Goal: Information Seeking & Learning: Learn about a topic

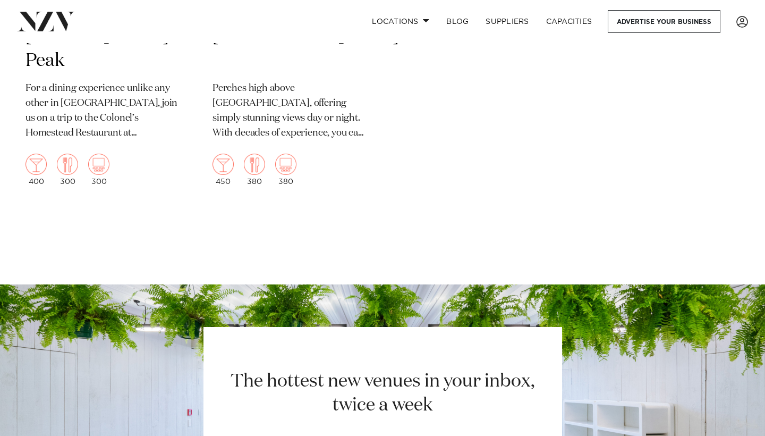
scroll to position [1449, 0]
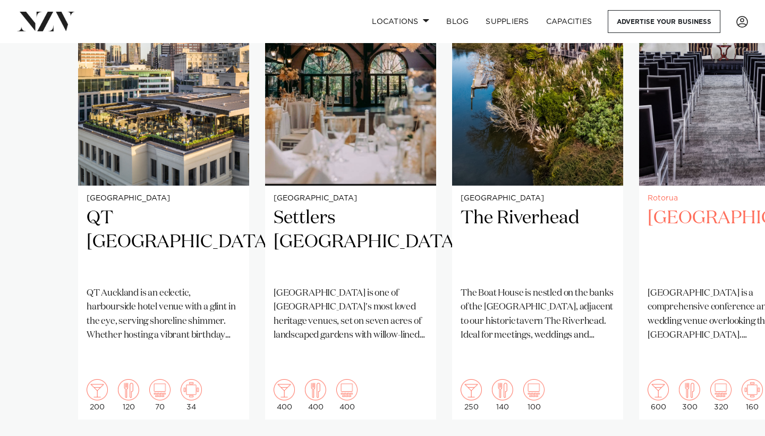
scroll to position [846, 0]
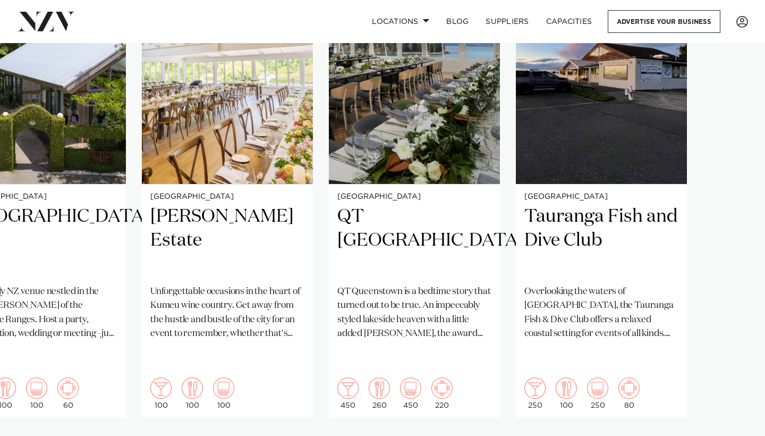
click at [737, 432] on swiper-container "Auckland QT [GEOGRAPHIC_DATA] [GEOGRAPHIC_DATA] is an eclectic, harbourside hot…" at bounding box center [382, 211] width 765 height 514
click at [736, 418] on swiper-container "Auckland QT [GEOGRAPHIC_DATA] [GEOGRAPHIC_DATA] is an eclectic, harbourside hot…" at bounding box center [382, 211] width 765 height 514
